Goal: Task Accomplishment & Management: Complete application form

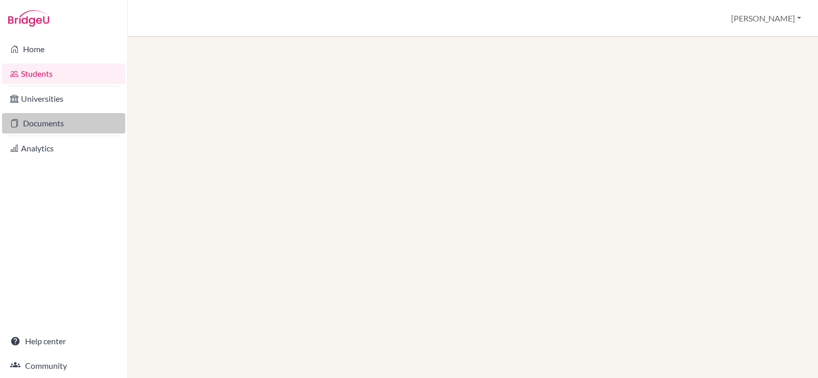
click at [19, 129] on link "Documents" at bounding box center [63, 123] width 123 height 20
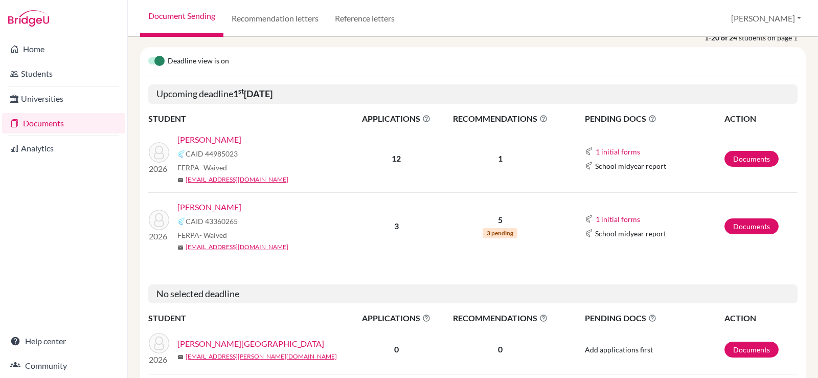
scroll to position [153, 0]
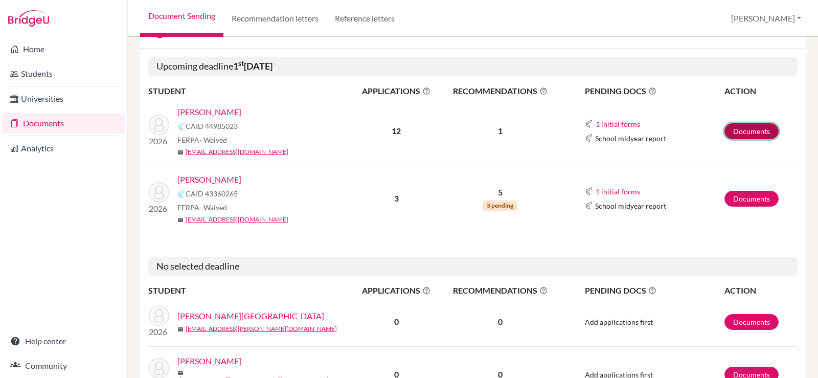
click at [748, 128] on link "Documents" at bounding box center [751, 131] width 54 height 16
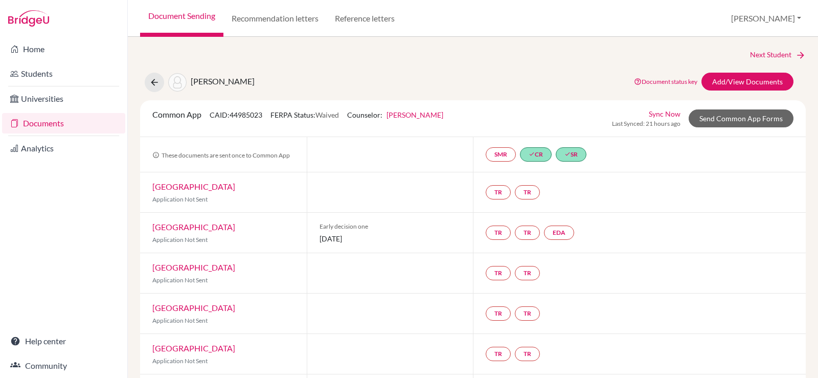
scroll to position [51, 0]
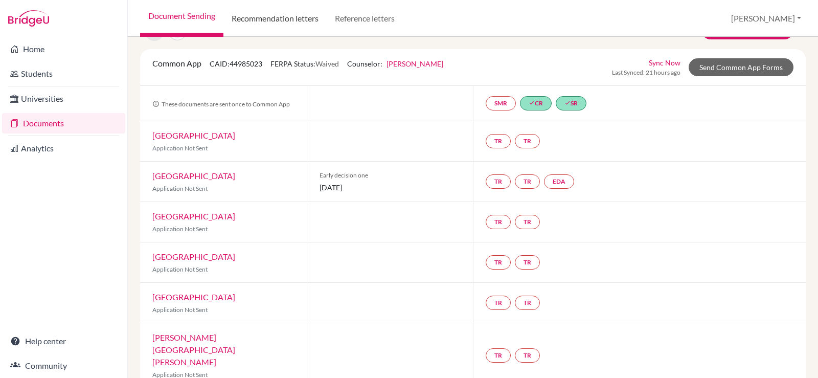
click at [250, 28] on link "Recommendation letters" at bounding box center [274, 18] width 103 height 37
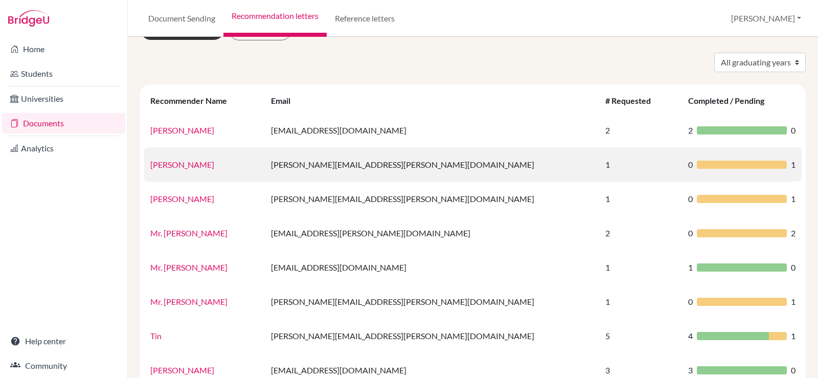
scroll to position [51, 0]
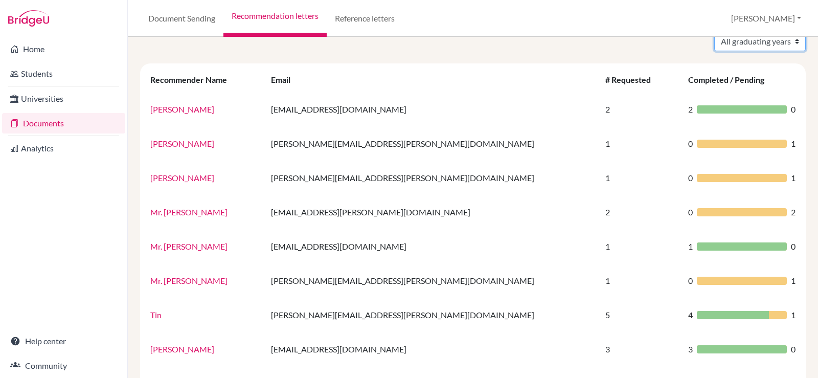
click at [746, 38] on select "All graduating years 2025 2026" at bounding box center [760, 41] width 92 height 19
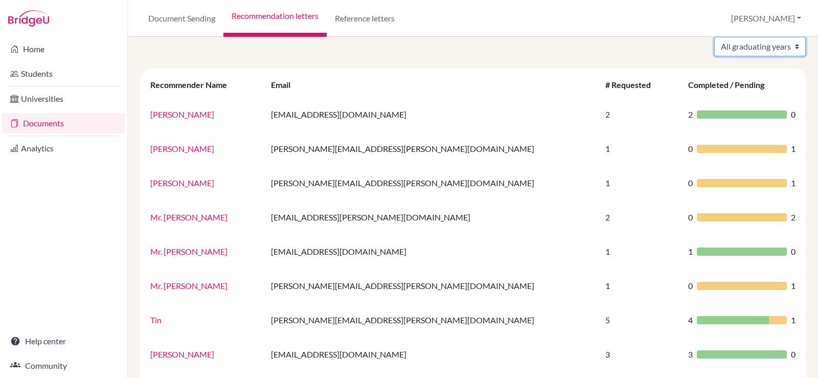
select select "2026"
click at [714, 37] on select "All graduating years 2025 2026" at bounding box center [760, 46] width 92 height 19
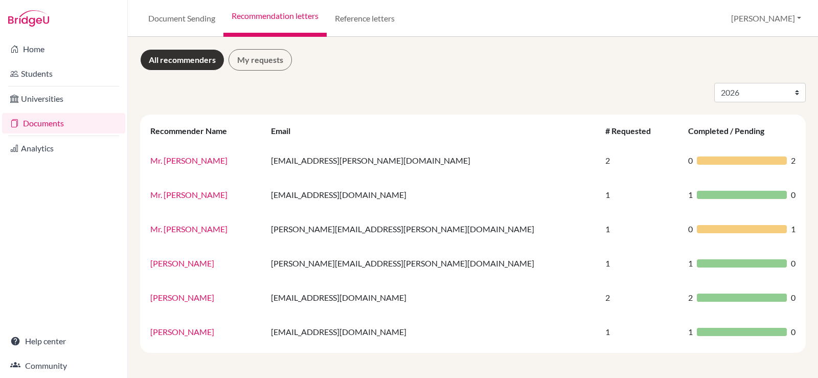
select select "2026"
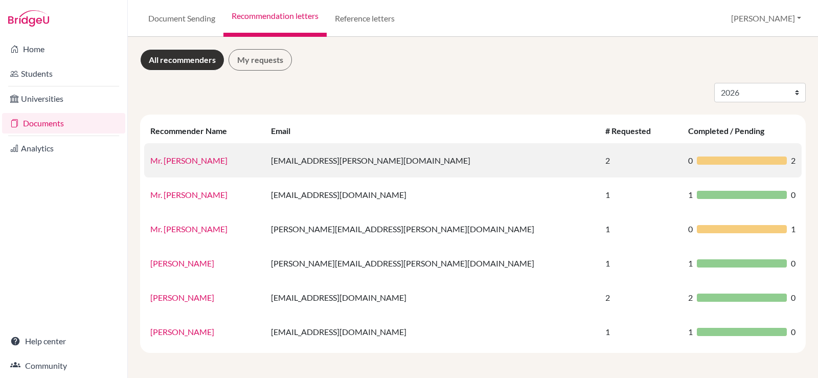
click at [164, 163] on link "Mr. [PERSON_NAME]" at bounding box center [188, 160] width 77 height 10
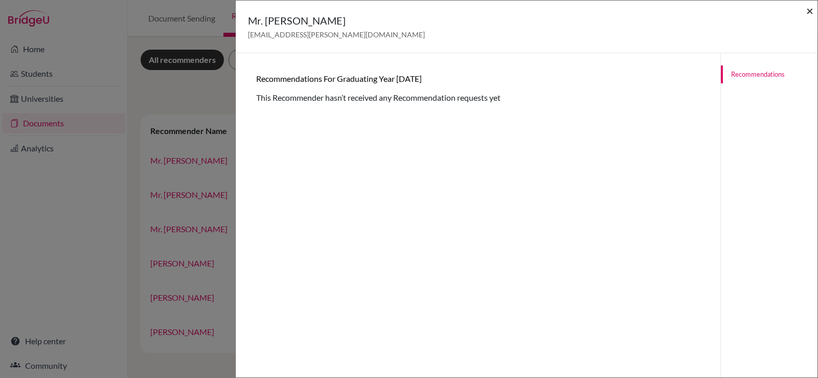
click at [811, 14] on span "×" at bounding box center [809, 10] width 7 height 15
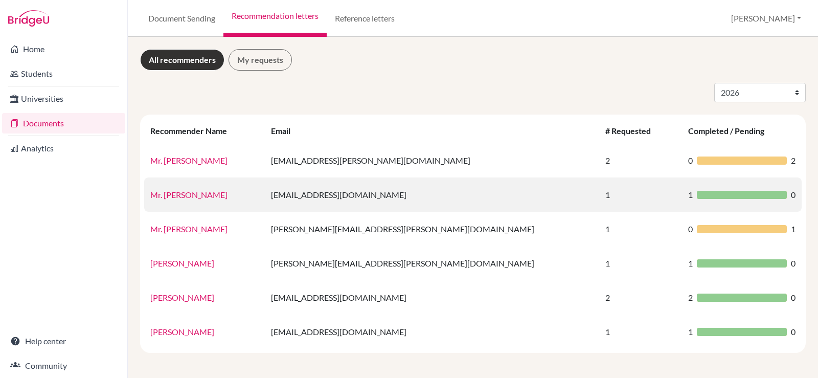
click at [190, 195] on link "Mr. John Whitehead" at bounding box center [188, 195] width 77 height 10
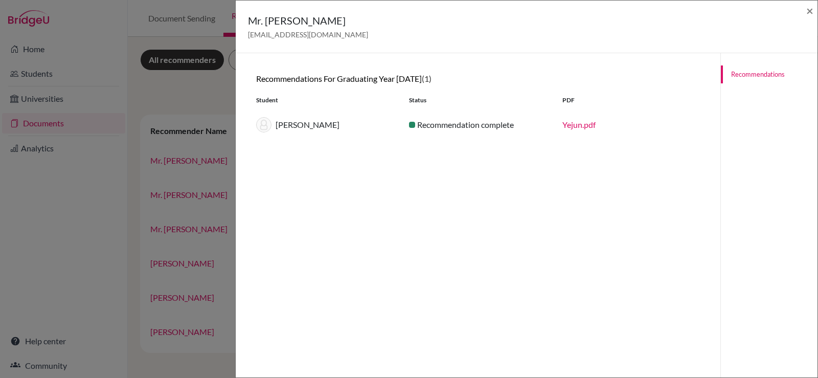
click at [573, 127] on link "Yejun.pdf" at bounding box center [578, 125] width 33 height 10
click at [807, 8] on span "×" at bounding box center [809, 10] width 7 height 15
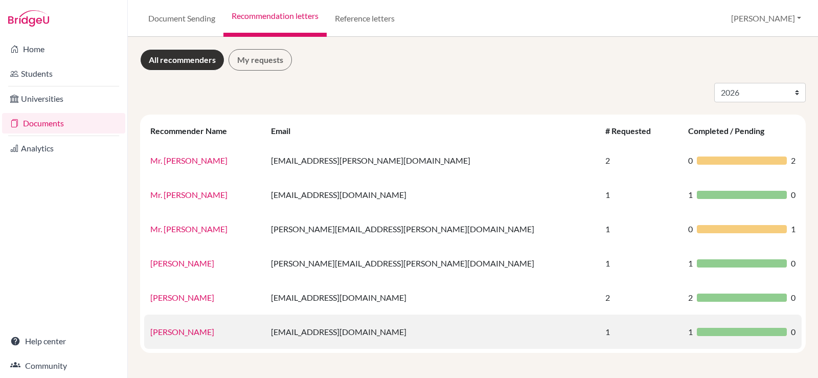
click at [188, 330] on link "Prasad Narayana" at bounding box center [182, 332] width 64 height 10
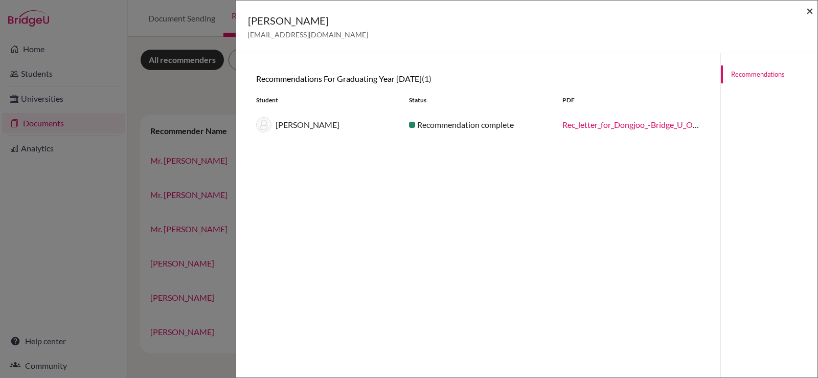
click at [808, 12] on span "×" at bounding box center [809, 10] width 7 height 15
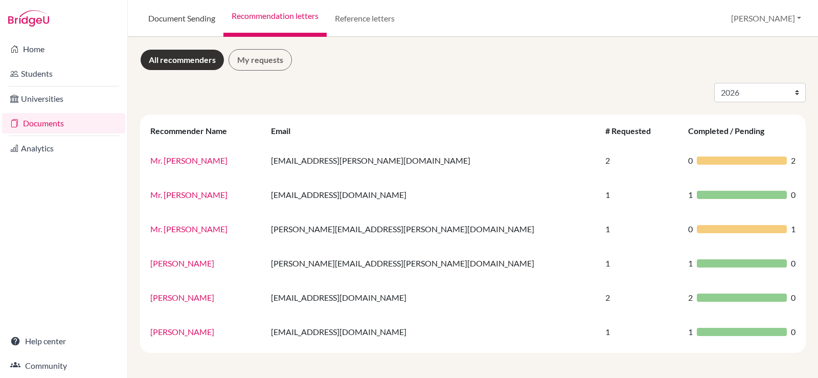
click at [200, 19] on link "Document Sending" at bounding box center [181, 18] width 83 height 37
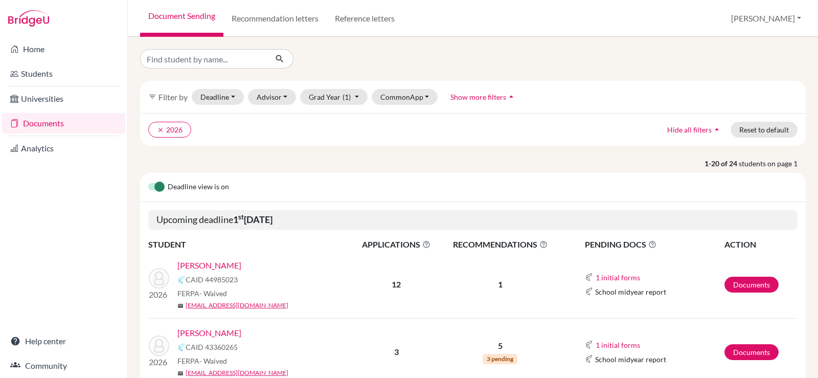
scroll to position [51, 0]
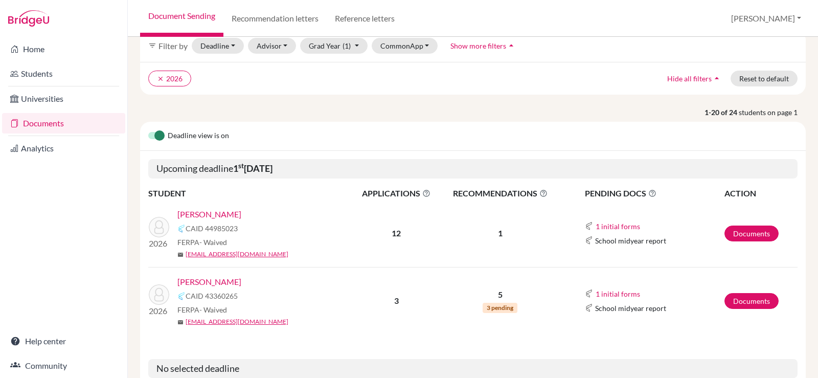
click at [205, 282] on link "[PERSON_NAME]" at bounding box center [209, 282] width 64 height 12
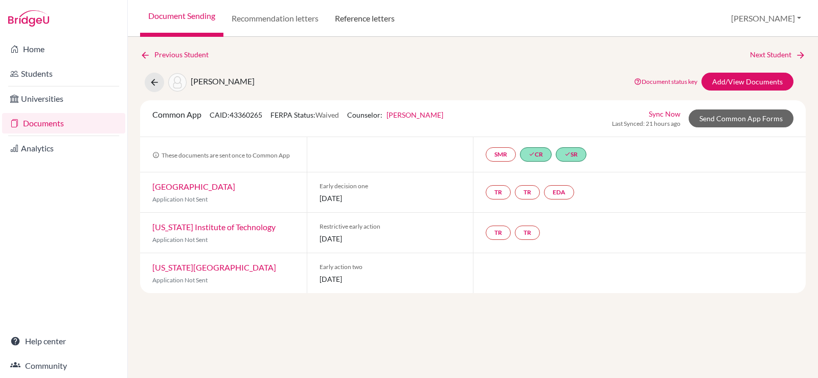
click at [354, 15] on link "Reference letters" at bounding box center [365, 18] width 76 height 37
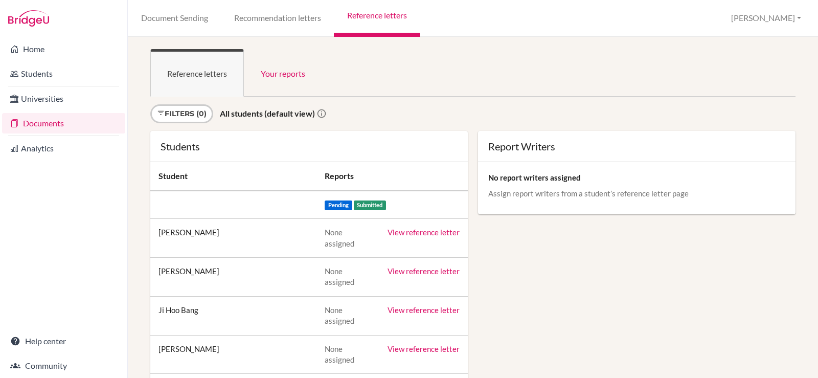
click at [280, 17] on link "Recommendation letters" at bounding box center [277, 18] width 113 height 37
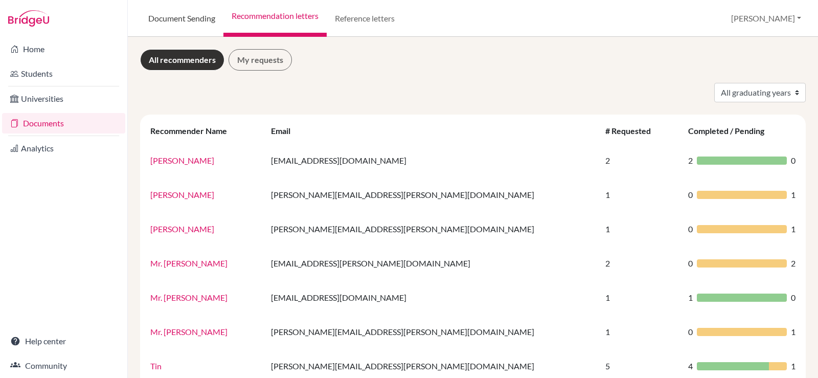
click at [187, 24] on link "Document Sending" at bounding box center [181, 18] width 83 height 37
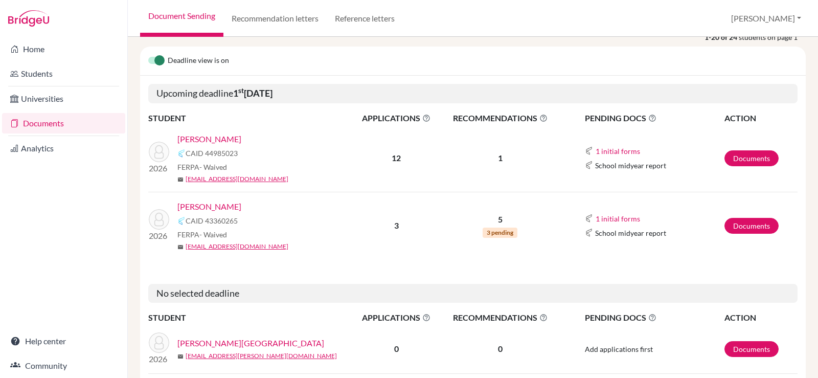
scroll to position [153, 0]
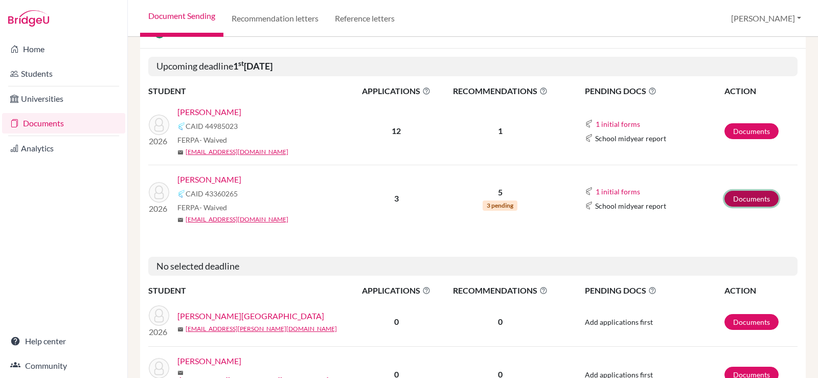
click at [733, 201] on link "Documents" at bounding box center [751, 199] width 54 height 16
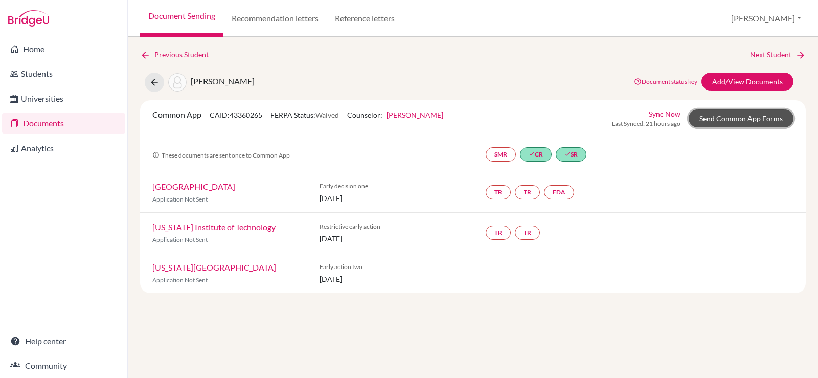
click at [719, 118] on link "Send Common App Forms" at bounding box center [741, 118] width 105 height 18
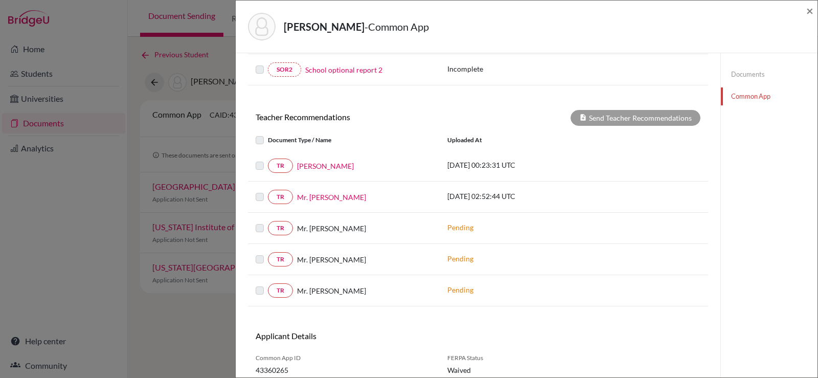
scroll to position [358, 0]
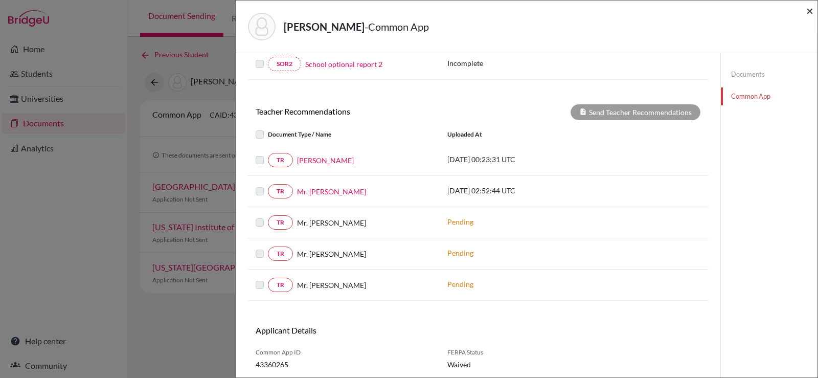
click at [810, 11] on span "×" at bounding box center [809, 10] width 7 height 15
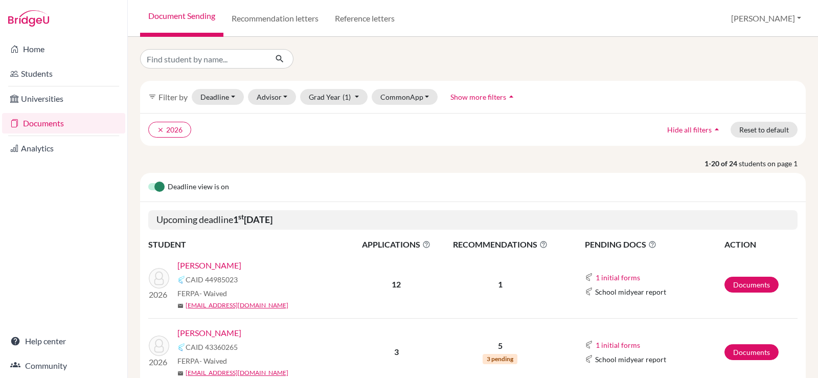
click at [202, 263] on link "Ryu, Daniel" at bounding box center [209, 265] width 64 height 12
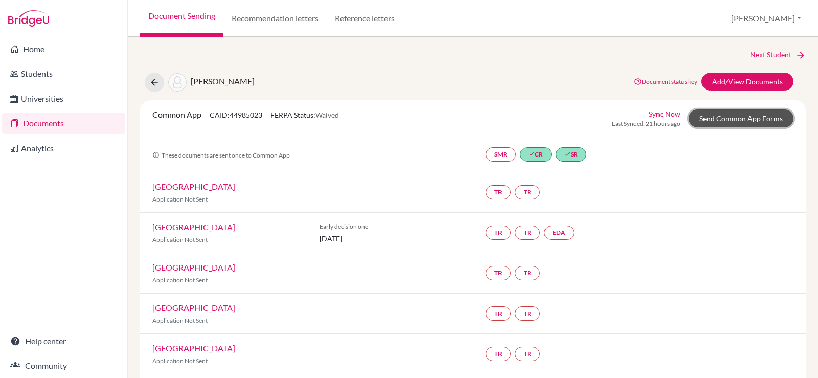
click at [697, 121] on link "Send Common App Forms" at bounding box center [741, 118] width 105 height 18
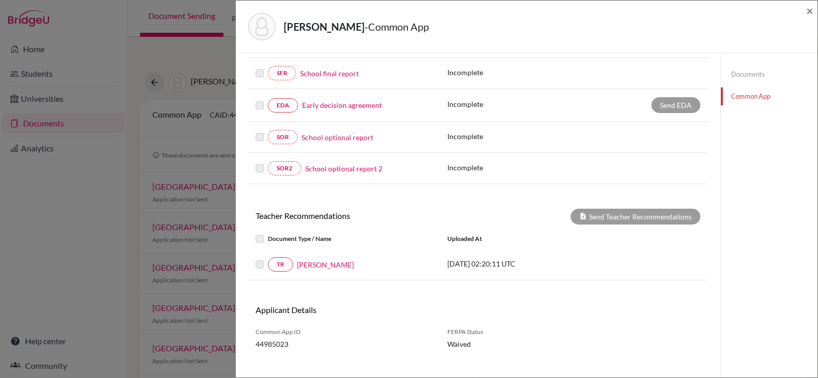
scroll to position [256, 0]
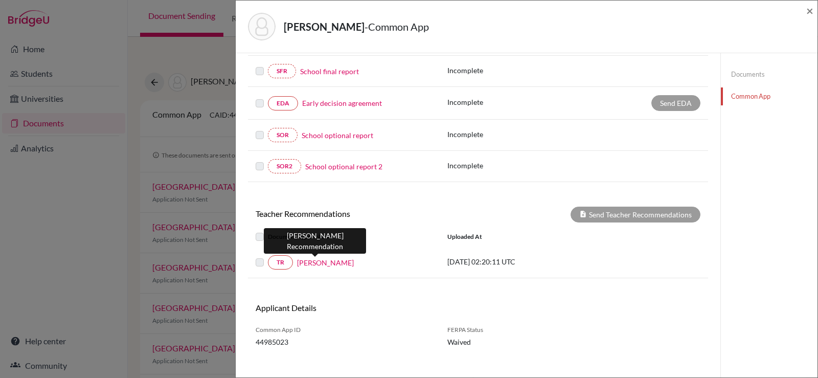
click at [324, 263] on link "[PERSON_NAME]" at bounding box center [325, 262] width 57 height 11
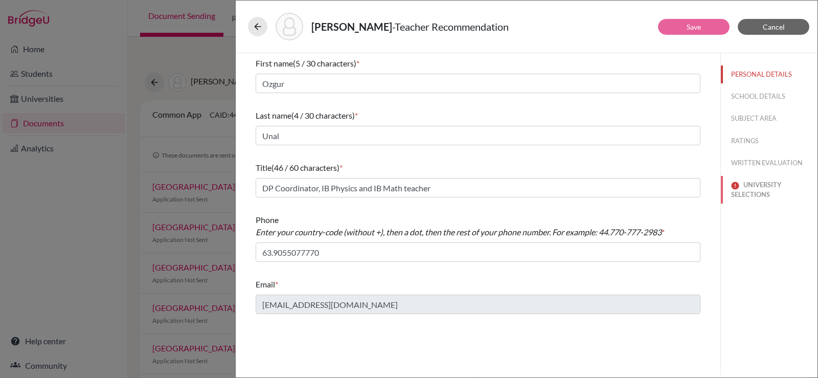
click at [765, 186] on button "UNIVERSITY SELECTIONS" at bounding box center [769, 190] width 97 height 28
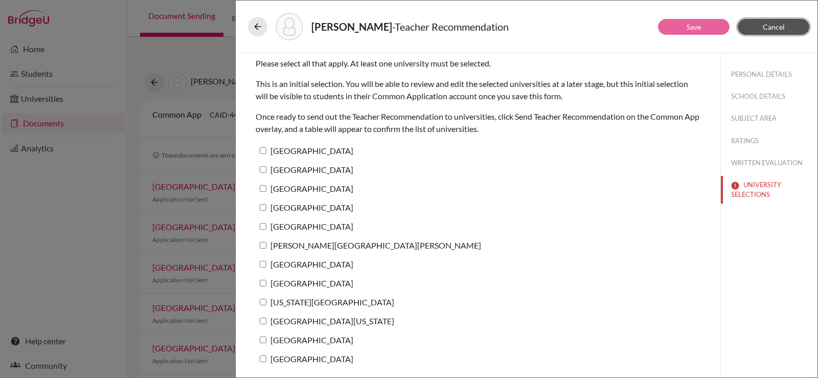
click at [759, 29] on button "Cancel" at bounding box center [774, 27] width 72 height 16
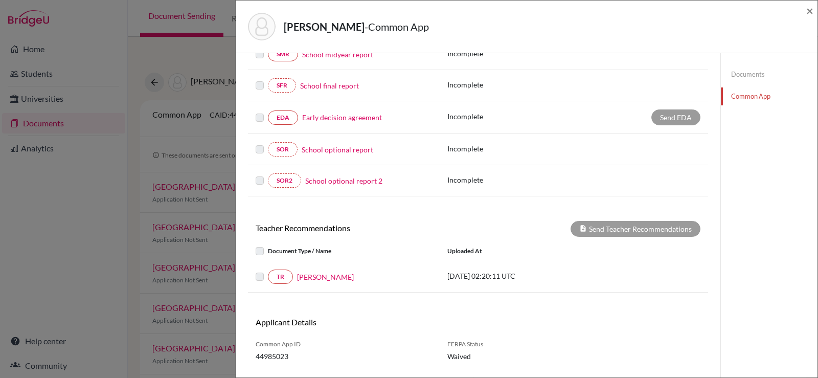
scroll to position [266, 0]
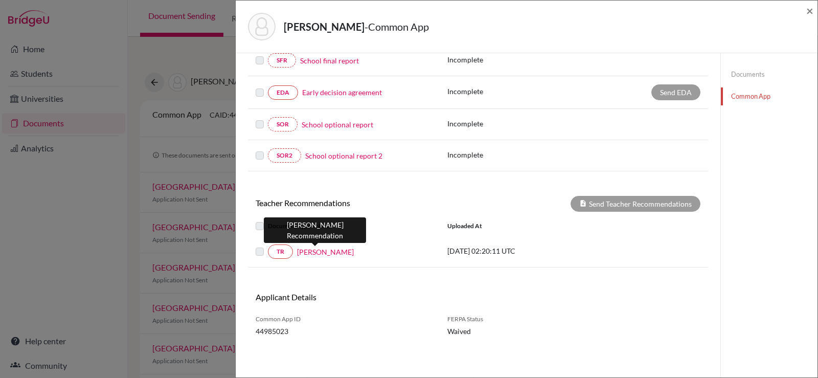
click at [322, 254] on link "[PERSON_NAME]" at bounding box center [325, 251] width 57 height 11
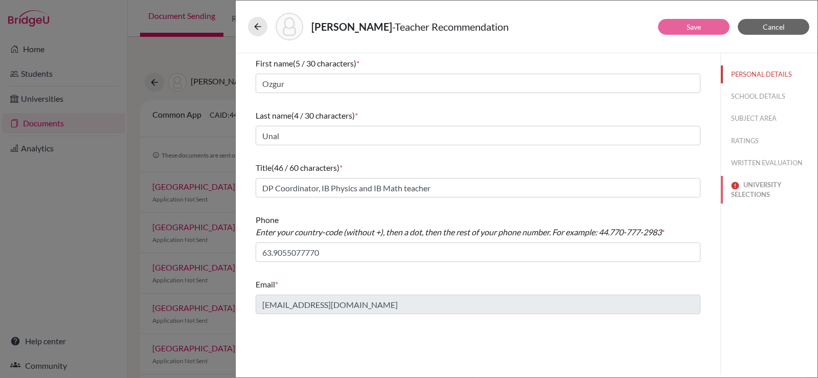
click at [760, 186] on button "UNIVERSITY SELECTIONS" at bounding box center [769, 190] width 97 height 28
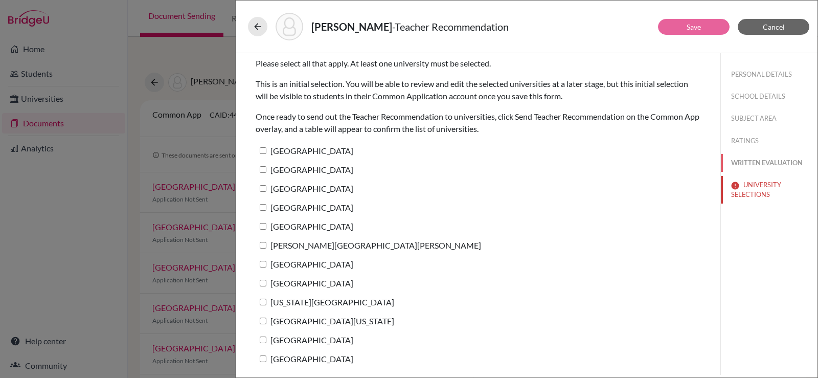
click at [760, 165] on button "WRITTEN EVALUATION" at bounding box center [769, 163] width 97 height 18
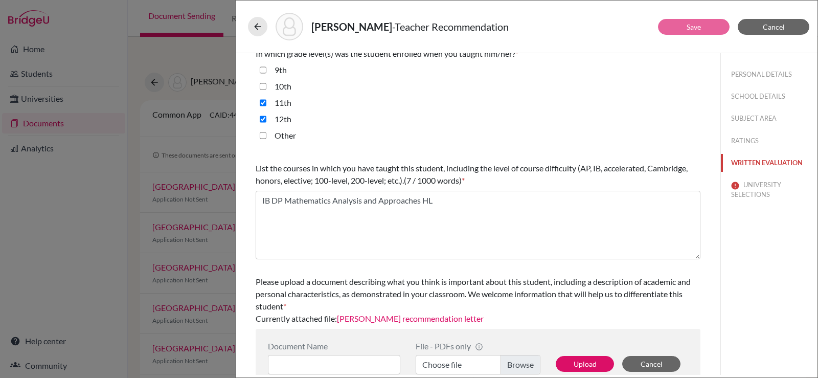
scroll to position [256, 0]
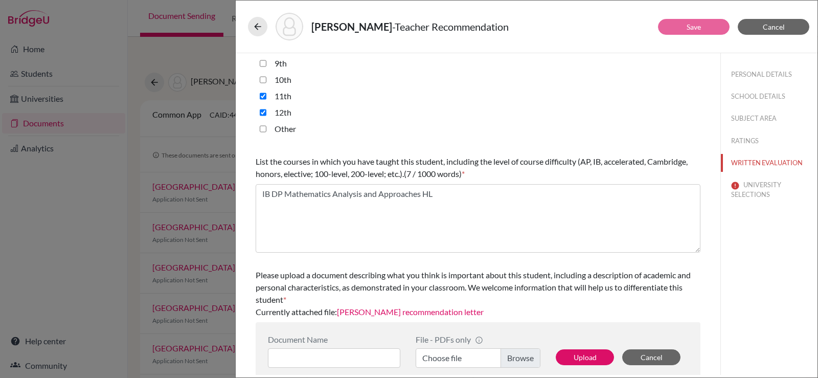
click at [447, 308] on link "Seungri Ryu recommendation letter" at bounding box center [410, 312] width 147 height 10
click at [157, 53] on div "Ryu, Daniel - Teacher Recommendation Save Cancel Your responses and all accompa…" at bounding box center [409, 189] width 818 height 378
click at [756, 188] on button "UNIVERSITY SELECTIONS" at bounding box center [769, 190] width 97 height 28
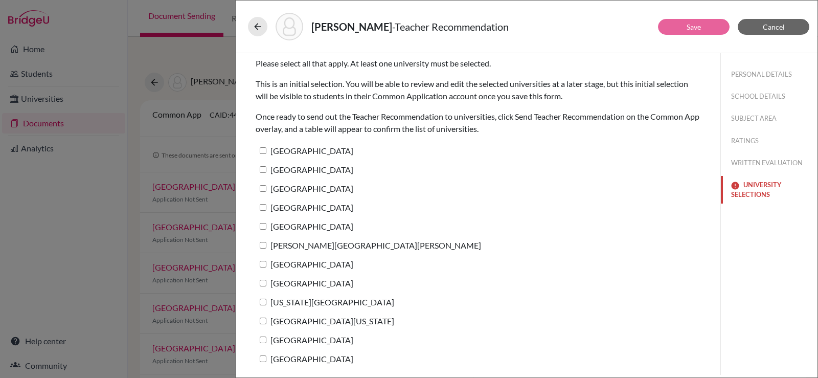
scroll to position [0, 0]
click at [770, 33] on button "Cancel" at bounding box center [774, 27] width 72 height 16
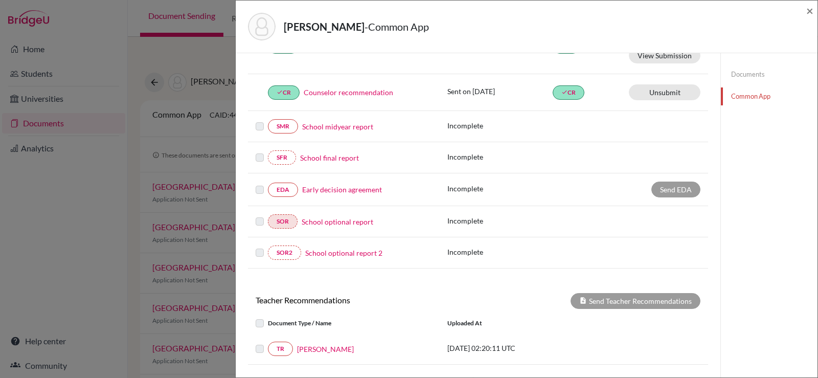
scroll to position [164, 0]
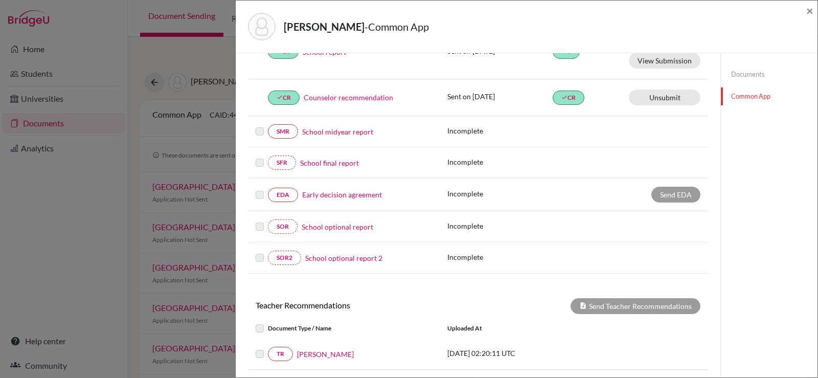
click at [261, 125] on label at bounding box center [260, 125] width 8 height 0
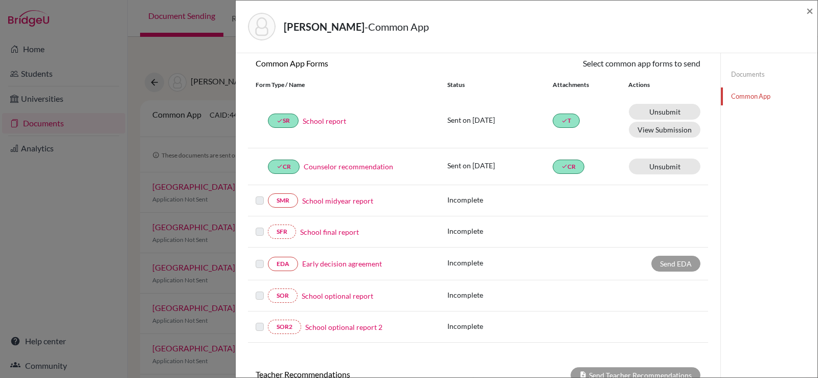
scroll to position [102, 0]
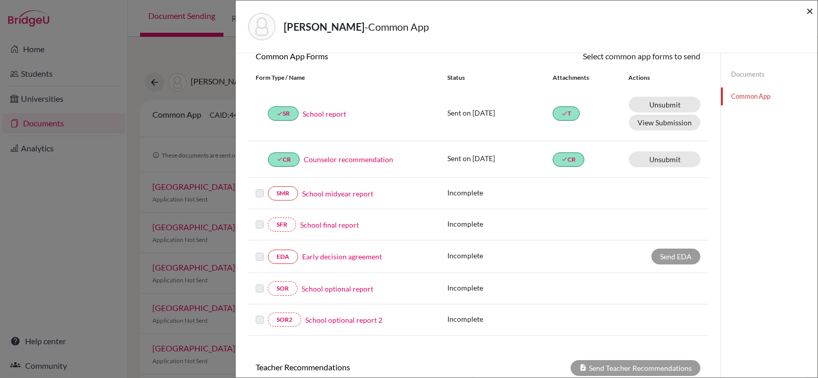
click at [810, 11] on span "×" at bounding box center [809, 10] width 7 height 15
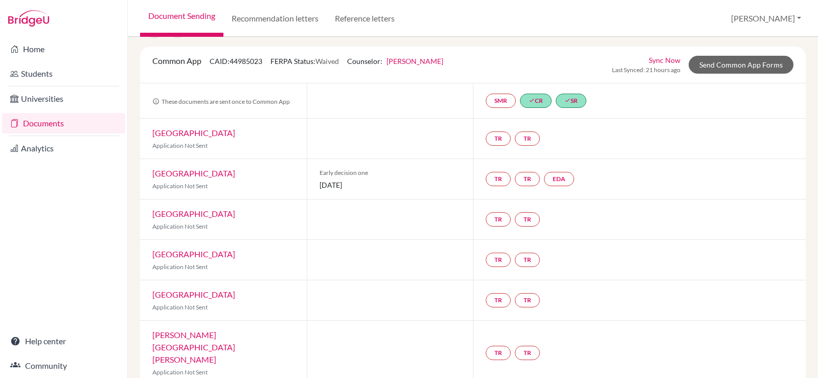
scroll to position [35, 0]
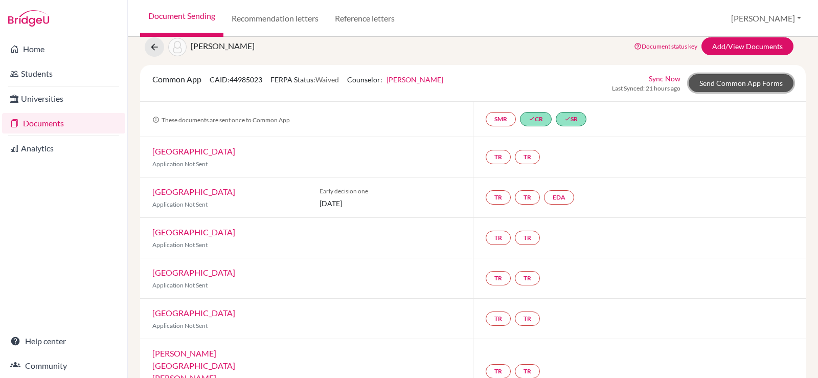
click at [732, 88] on link "Send Common App Forms" at bounding box center [741, 83] width 105 height 18
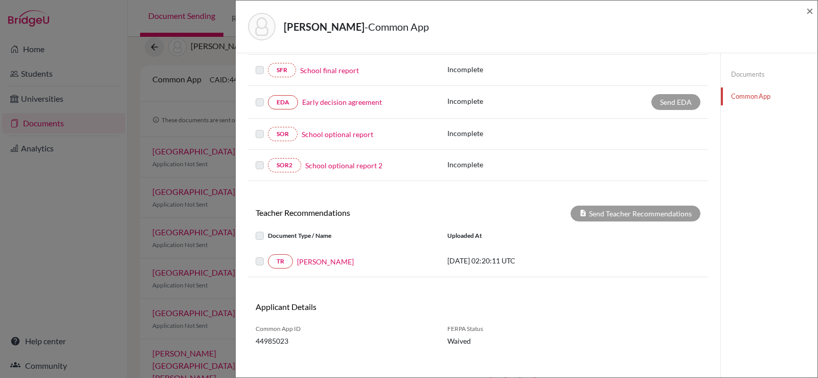
scroll to position [266, 0]
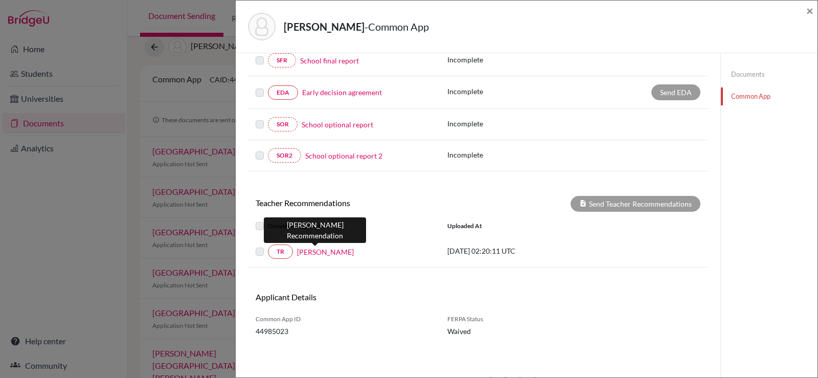
click at [308, 250] on link "[PERSON_NAME]" at bounding box center [325, 251] width 57 height 11
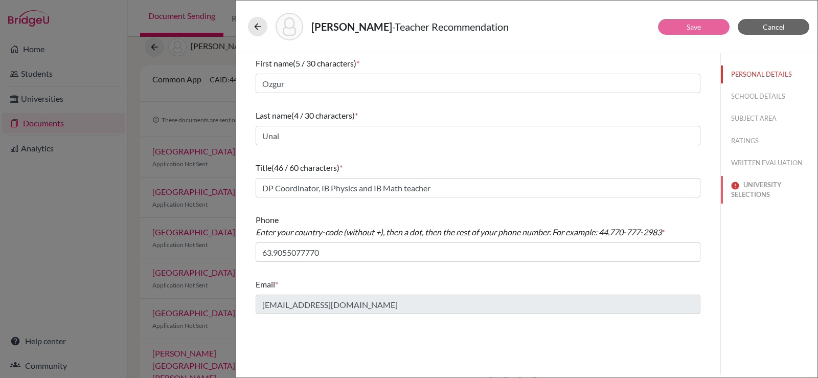
click at [748, 184] on button "UNIVERSITY SELECTIONS" at bounding box center [769, 190] width 97 height 28
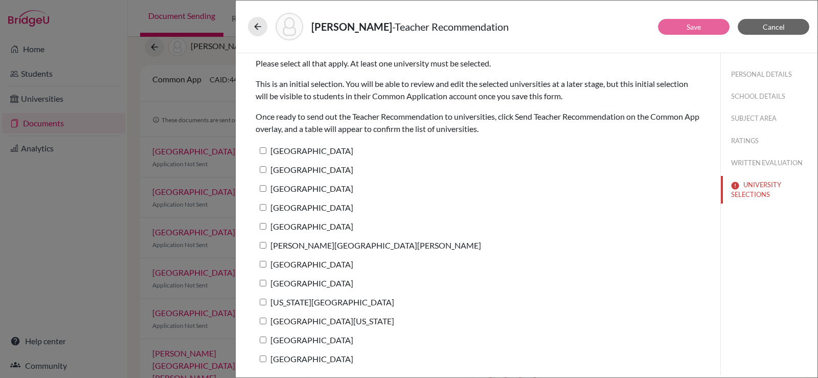
click at [262, 224] on input "[GEOGRAPHIC_DATA]" at bounding box center [263, 226] width 7 height 7
checkbox input "true"
click at [667, 24] on button "Save" at bounding box center [694, 27] width 72 height 16
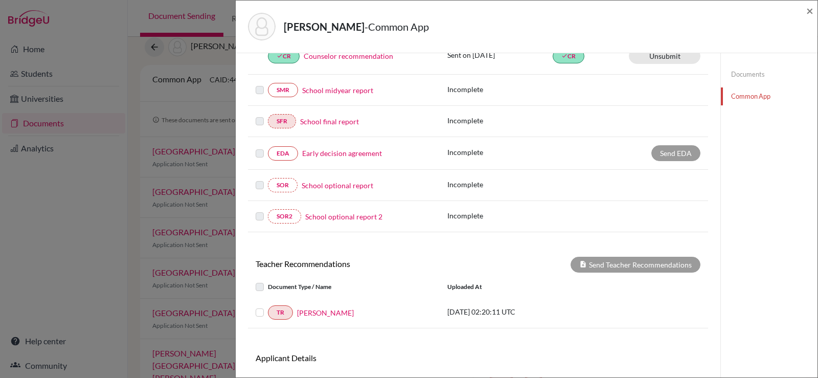
scroll to position [266, 0]
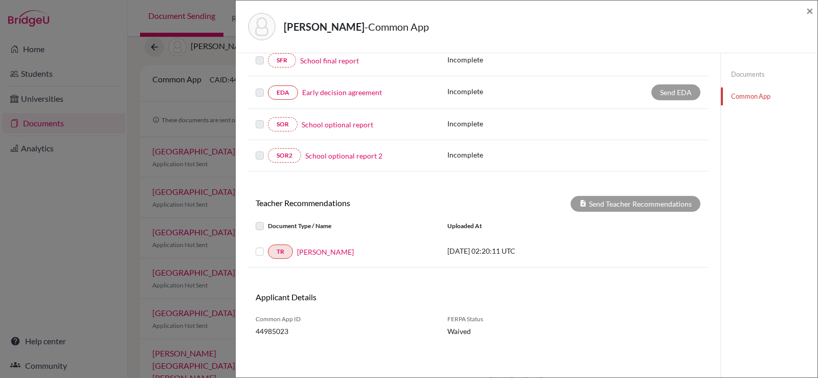
click at [268, 245] on label at bounding box center [268, 245] width 0 height 0
click at [0, 0] on input "checkbox" at bounding box center [0, 0] width 0 height 0
click at [612, 203] on button "Send Teacher Recommendations" at bounding box center [635, 204] width 130 height 16
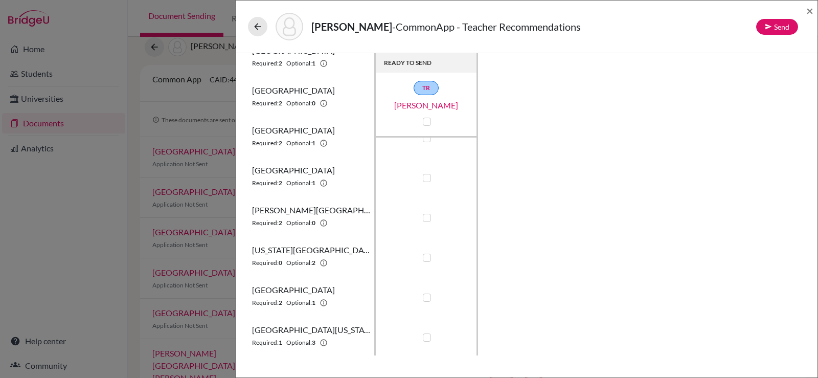
scroll to position [158, 0]
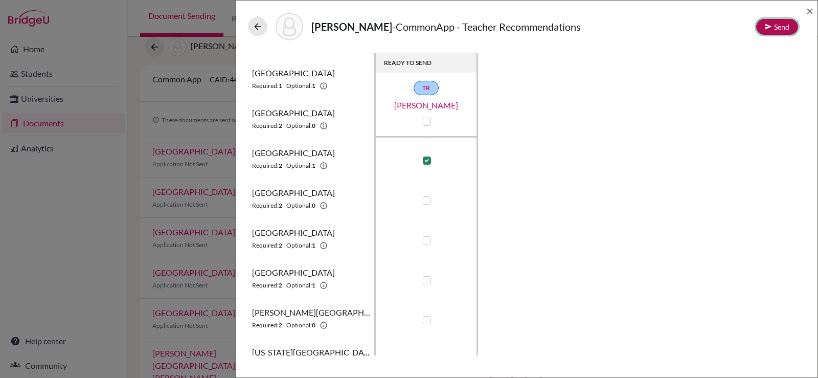
click at [769, 24] on icon at bounding box center [768, 26] width 7 height 7
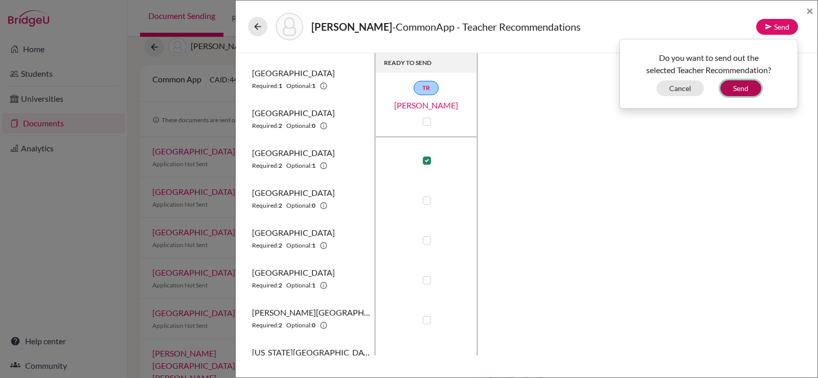
click at [745, 90] on button "Send" at bounding box center [740, 88] width 41 height 16
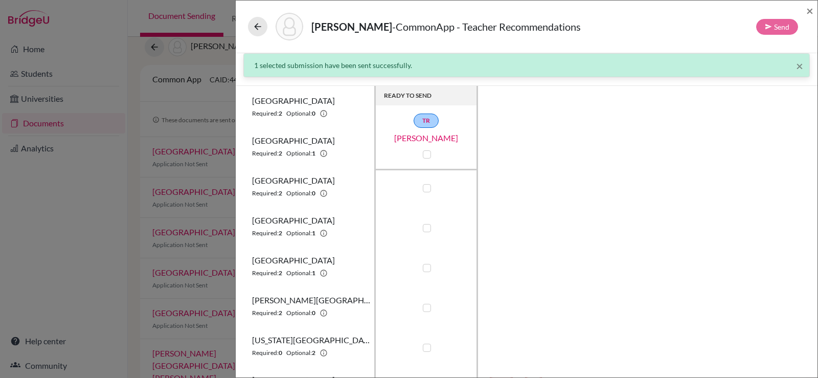
scroll to position [261, 0]
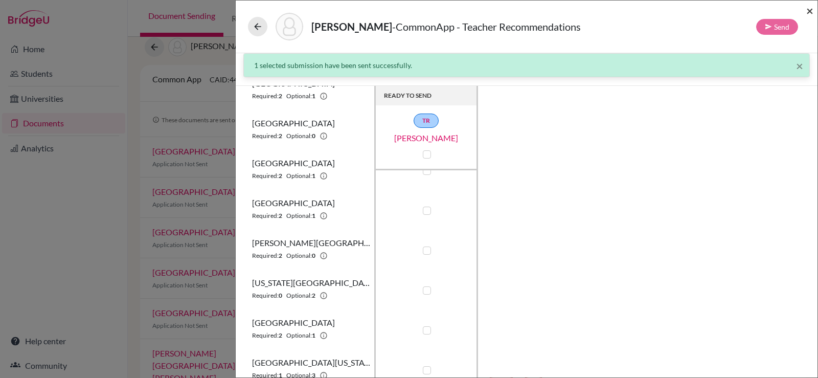
click at [808, 11] on span "×" at bounding box center [809, 10] width 7 height 15
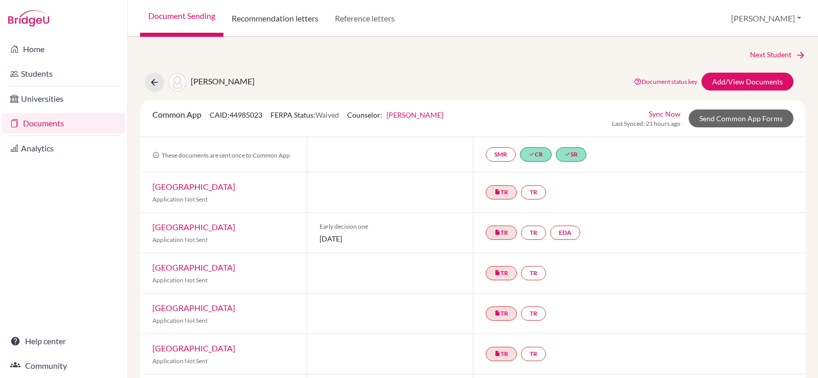
click at [281, 16] on link "Recommendation letters" at bounding box center [274, 18] width 103 height 37
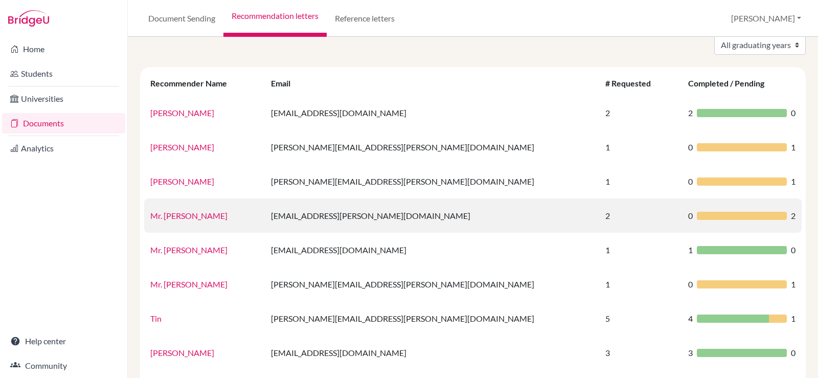
scroll to position [102, 0]
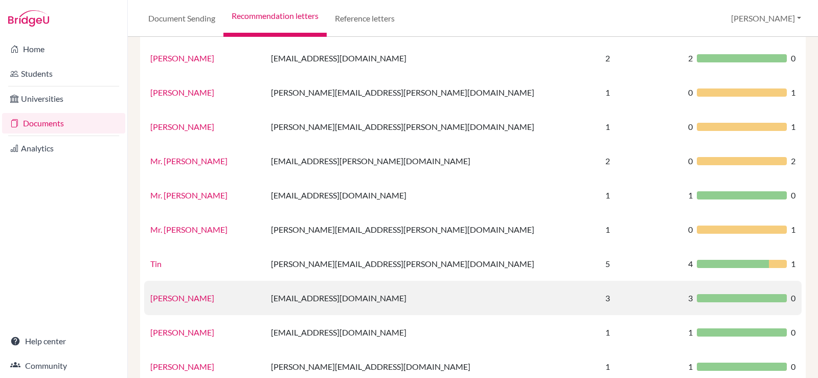
click at [181, 299] on link "[PERSON_NAME]" at bounding box center [182, 298] width 64 height 10
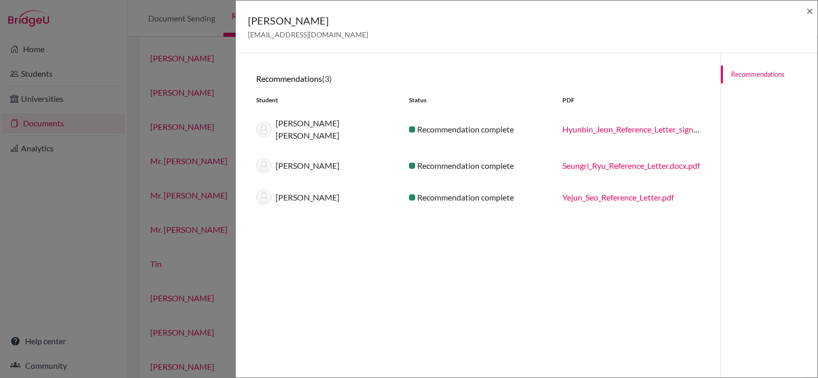
click at [591, 161] on link "Seungri_Ryu_Reference_Letter.docx.pdf" at bounding box center [631, 166] width 138 height 10
click at [808, 13] on span "×" at bounding box center [809, 10] width 7 height 15
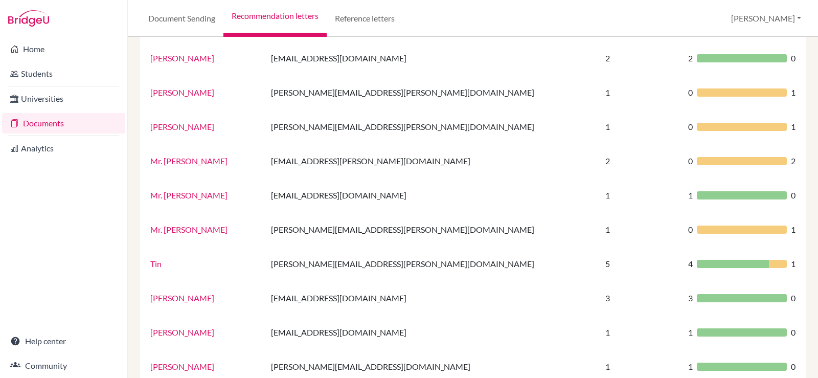
click at [55, 121] on link "Documents" at bounding box center [63, 123] width 123 height 20
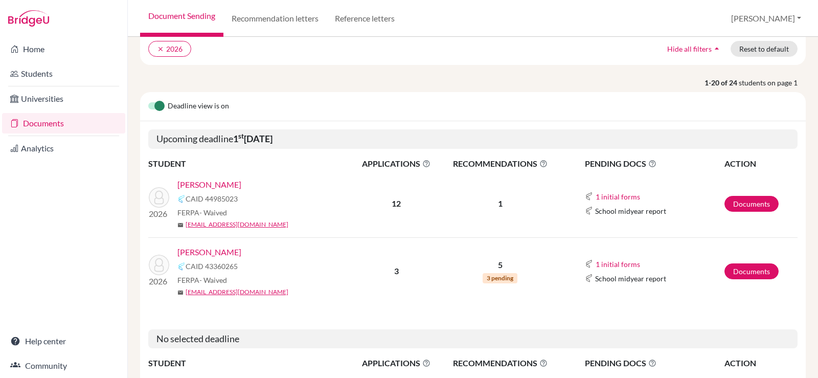
scroll to position [102, 0]
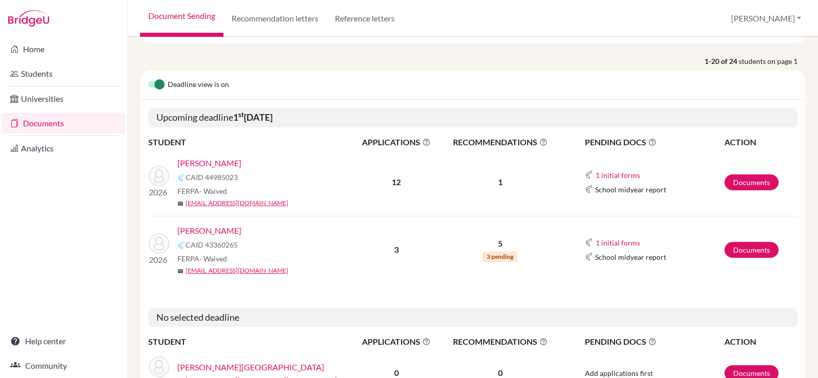
click at [198, 162] on link "[PERSON_NAME]" at bounding box center [209, 163] width 64 height 12
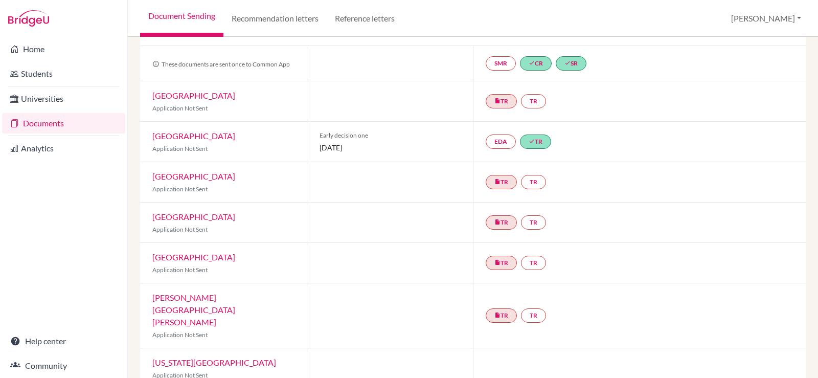
scroll to position [102, 0]
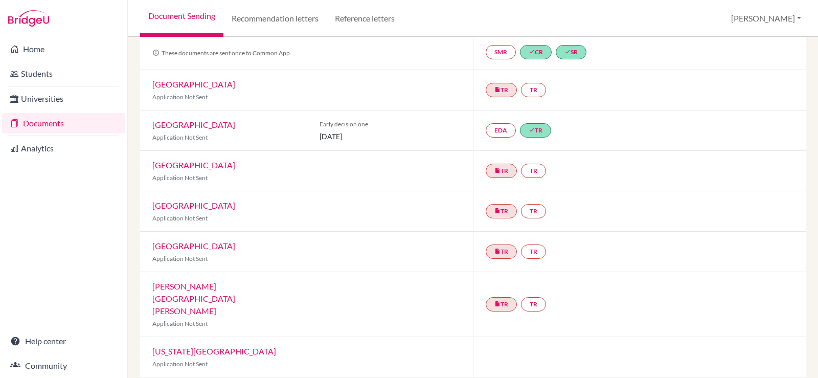
click at [192, 124] on link "[GEOGRAPHIC_DATA]" at bounding box center [193, 125] width 83 height 10
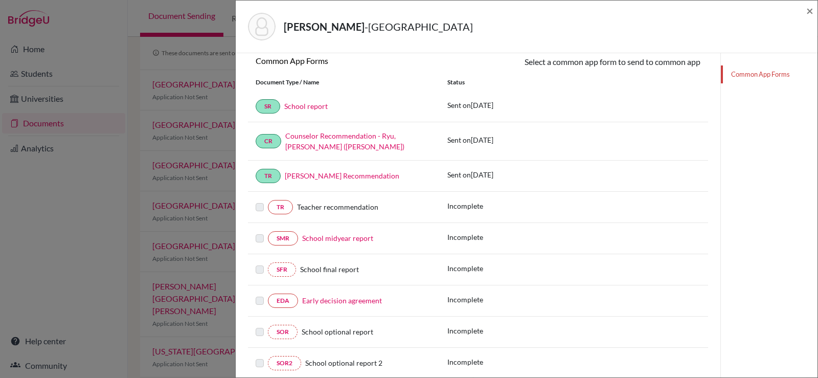
scroll to position [192, 0]
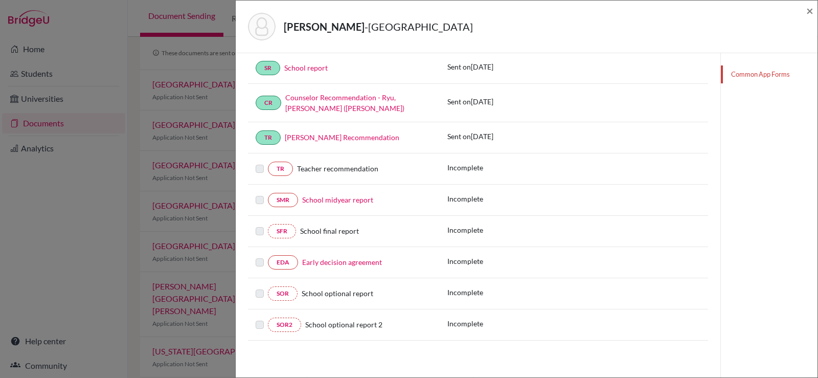
click at [258, 163] on label at bounding box center [260, 163] width 8 height 0
click at [328, 169] on span "Teacher recommendation" at bounding box center [337, 168] width 81 height 9
click at [341, 135] on link "[PERSON_NAME] Recommendation" at bounding box center [342, 137] width 115 height 9
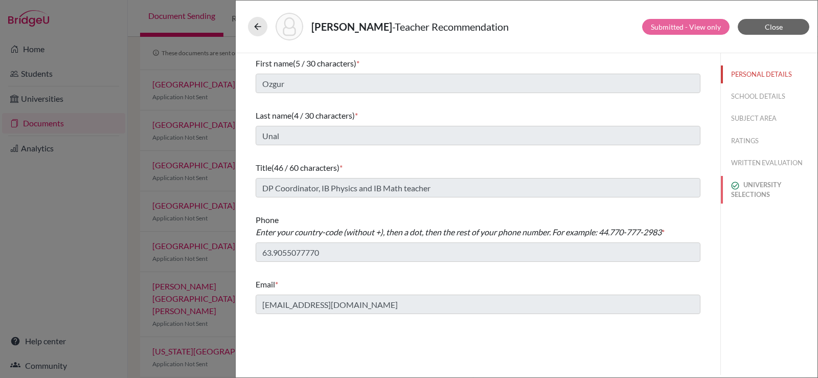
click at [757, 188] on button "UNIVERSITY SELECTIONS" at bounding box center [769, 190] width 97 height 28
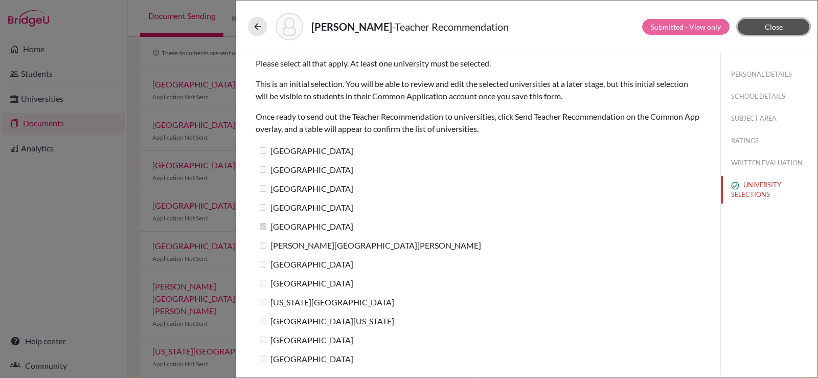
click at [759, 25] on button "Close" at bounding box center [774, 27] width 72 height 16
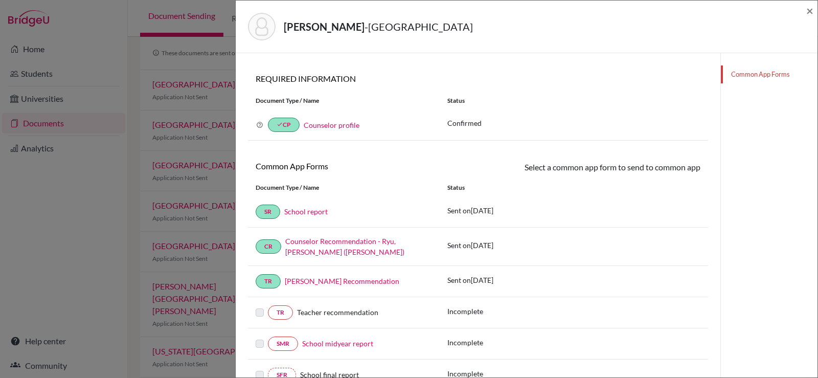
scroll to position [192, 0]
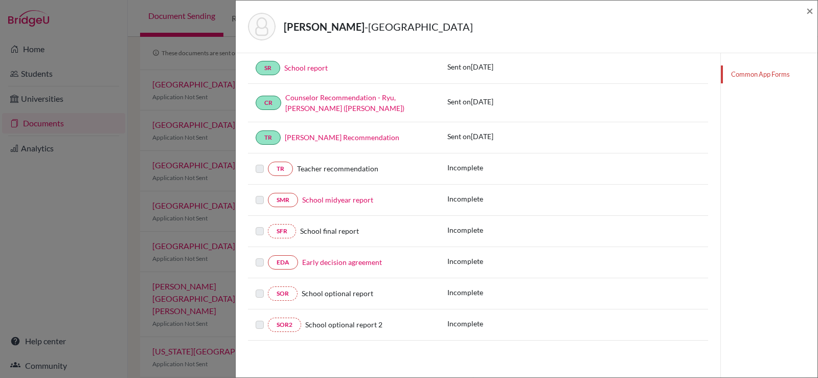
click at [803, 7] on div "[PERSON_NAME][GEOGRAPHIC_DATA] ×" at bounding box center [527, 27] width 574 height 44
click at [809, 11] on span "×" at bounding box center [809, 10] width 7 height 15
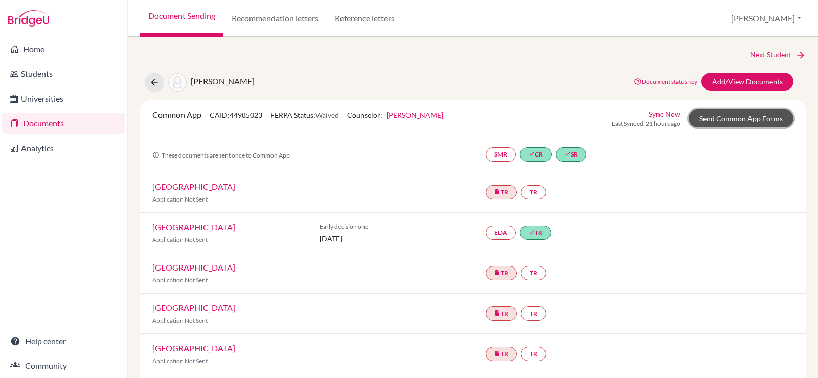
click at [705, 114] on link "Send Common App Forms" at bounding box center [741, 118] width 105 height 18
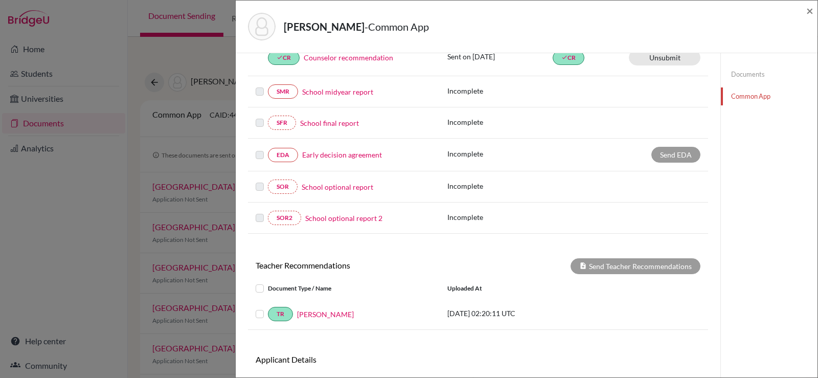
scroll to position [204, 0]
click at [322, 313] on link "[PERSON_NAME]" at bounding box center [325, 313] width 57 height 11
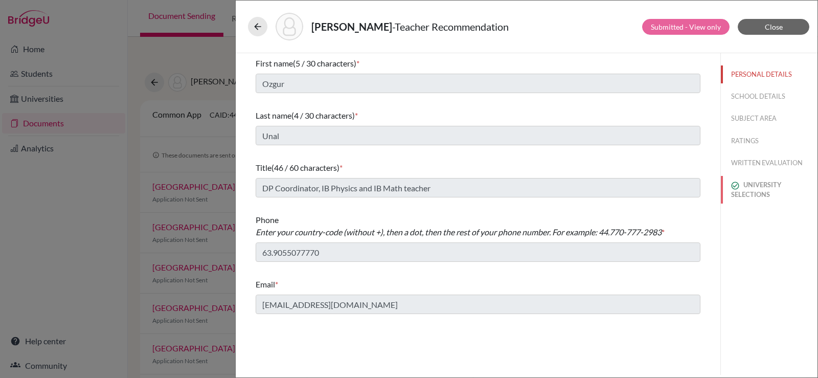
click at [763, 185] on button "UNIVERSITY SELECTIONS" at bounding box center [769, 190] width 97 height 28
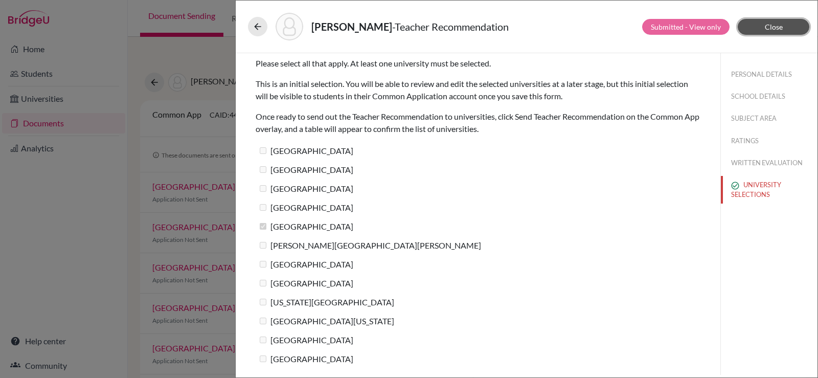
click at [760, 20] on button "Close" at bounding box center [774, 27] width 72 height 16
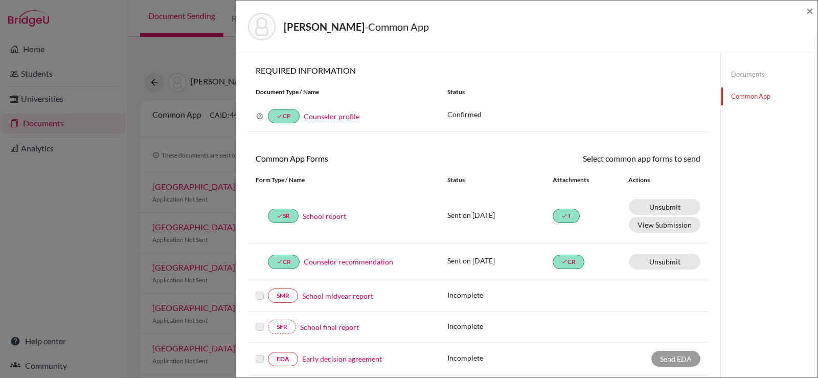
click at [751, 77] on link "Documents" at bounding box center [769, 74] width 97 height 18
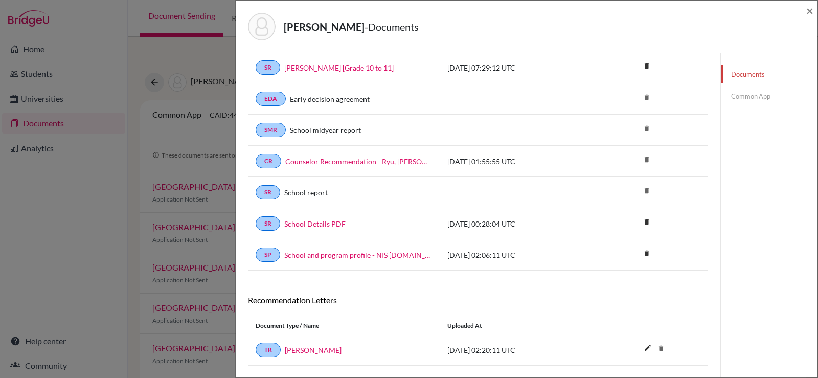
scroll to position [138, 0]
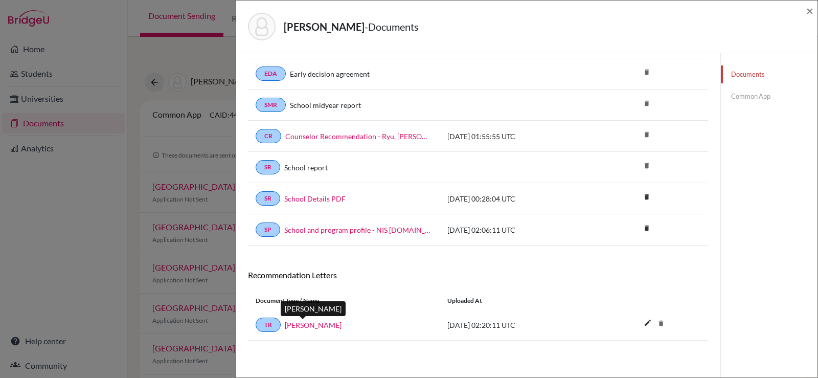
click at [295, 322] on link "[PERSON_NAME]" at bounding box center [313, 324] width 57 height 11
click at [809, 10] on span "×" at bounding box center [809, 10] width 7 height 15
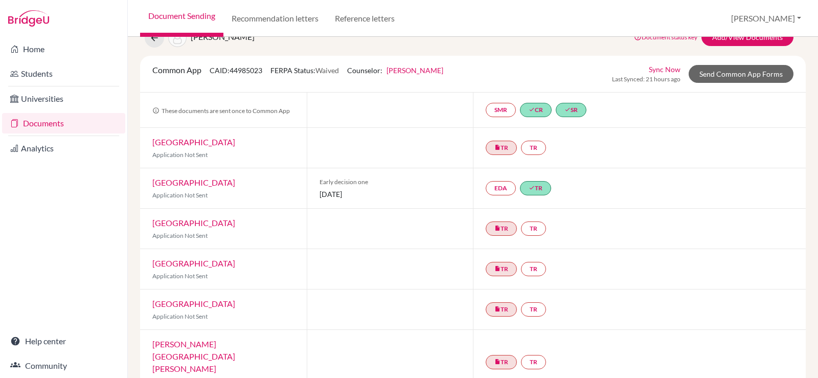
scroll to position [35, 0]
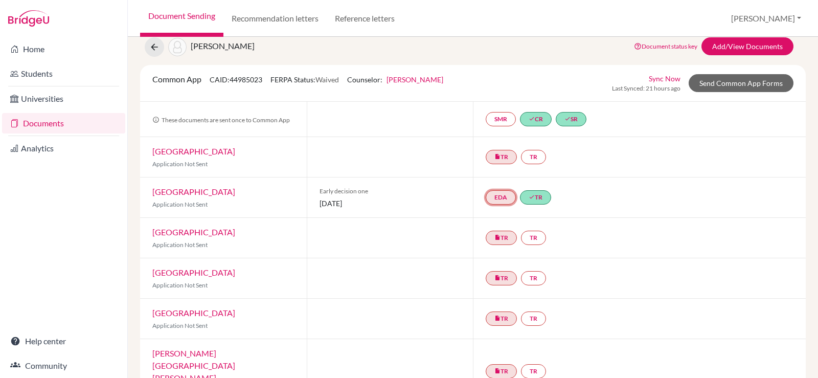
click at [506, 200] on link "EDA" at bounding box center [501, 197] width 30 height 14
click at [495, 198] on link "EDA Early decision agreement Early decision agreement Incomplete" at bounding box center [501, 197] width 30 height 14
click at [202, 189] on link "[GEOGRAPHIC_DATA]" at bounding box center [193, 192] width 83 height 10
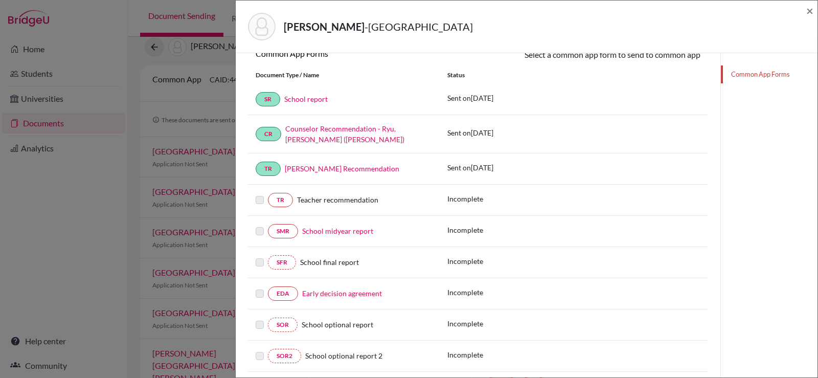
scroll to position [192, 0]
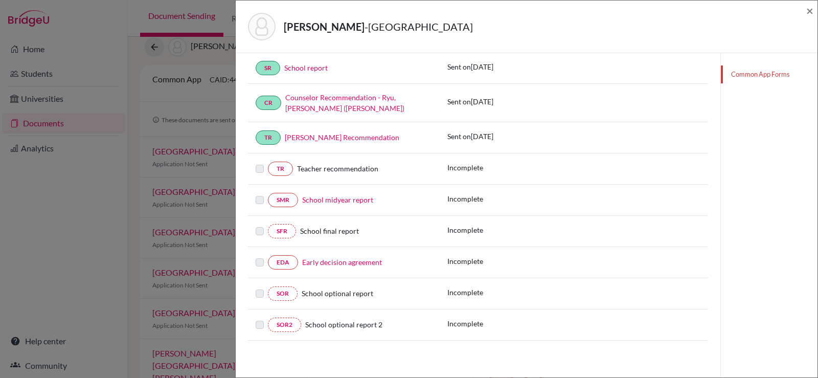
click at [350, 263] on link "Early decision agreement" at bounding box center [342, 262] width 80 height 9
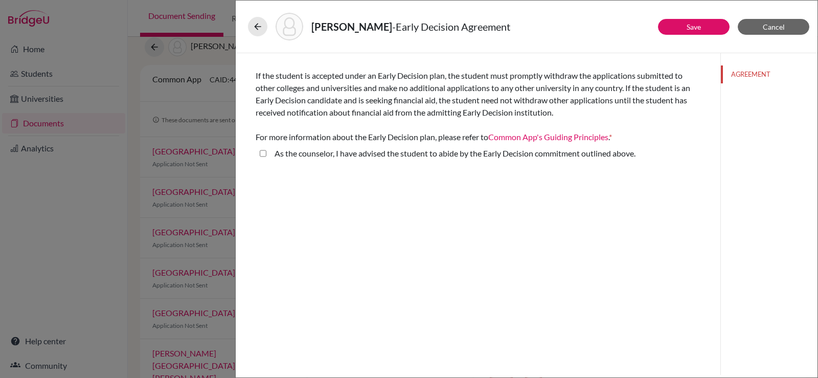
click at [547, 137] on link "Common App's Guiding Principles , Opens in new tab" at bounding box center [548, 137] width 120 height 10
